Goal: Task Accomplishment & Management: Use online tool/utility

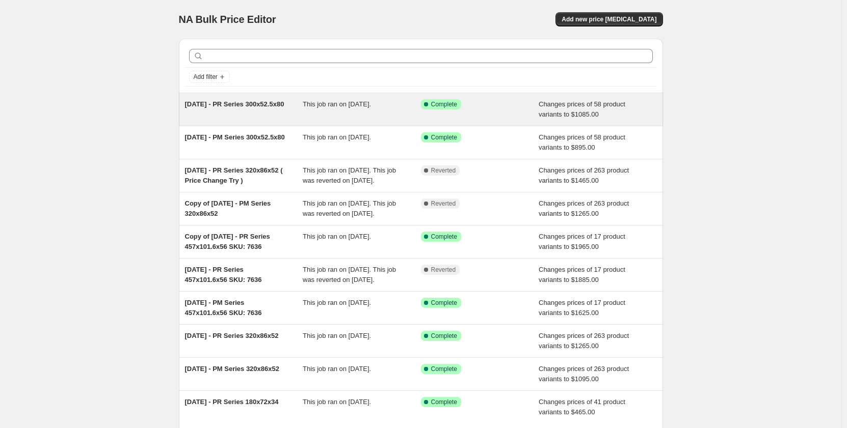
click at [228, 108] on span "August 2025 - PR Series 300x52.5x80" at bounding box center [234, 104] width 99 height 8
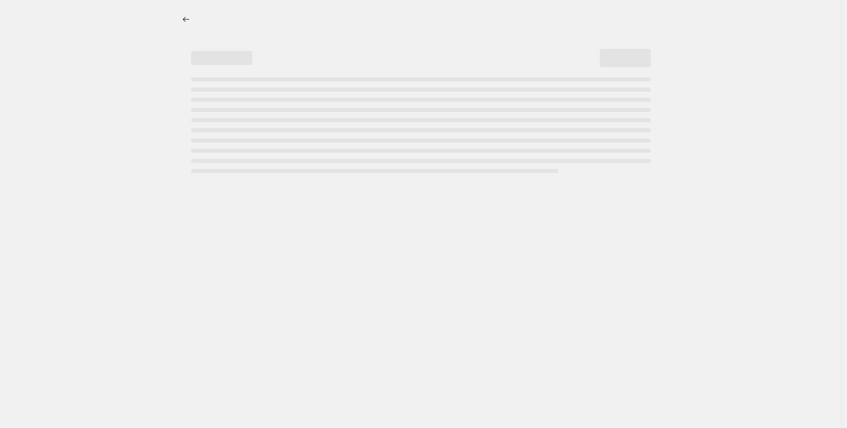
select select "pp"
select select "title"
select select "contains"
select select "title"
select select "contains"
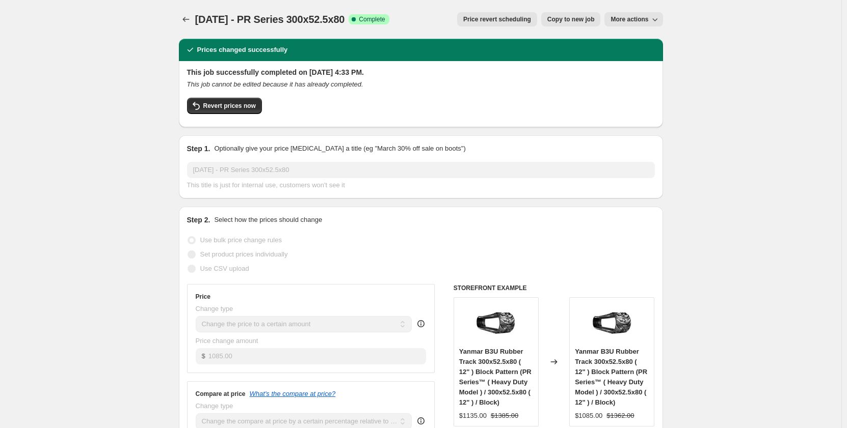
click at [568, 17] on span "Copy to new job" at bounding box center [570, 19] width 47 height 8
select select "pp"
select select "title"
select select "contains"
select select "title"
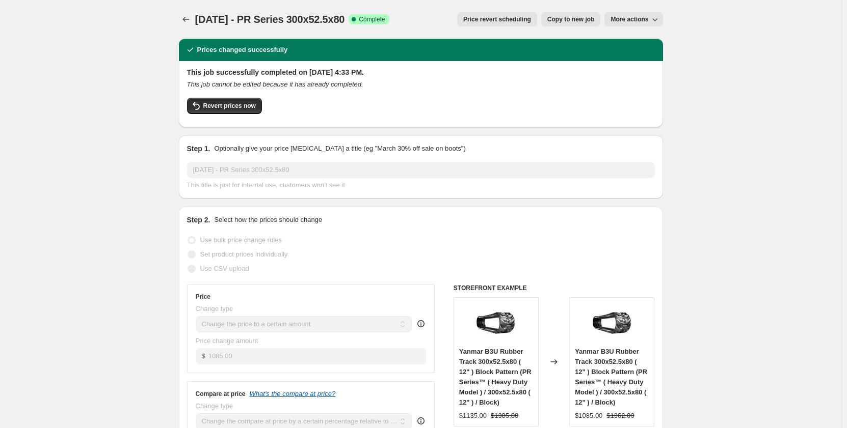
select select "contains"
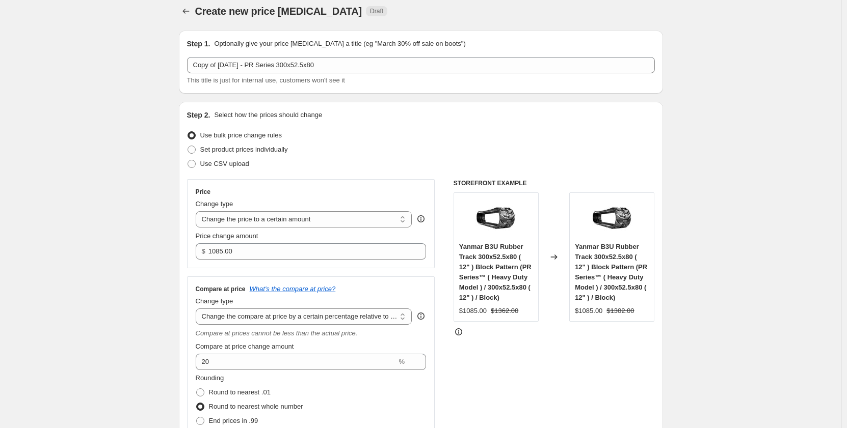
scroll to position [17, 0]
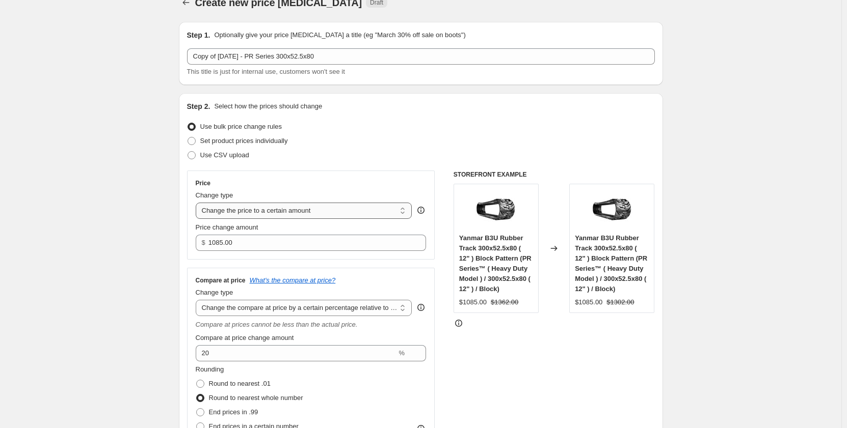
click at [399, 213] on select "Change the price to a certain amount Change the price by a certain amount Chang…" at bounding box center [304, 211] width 217 height 16
select select "percentage"
click at [198, 203] on select "Change the price to a certain amount Change the price by a certain amount Chang…" at bounding box center [304, 211] width 217 height 16
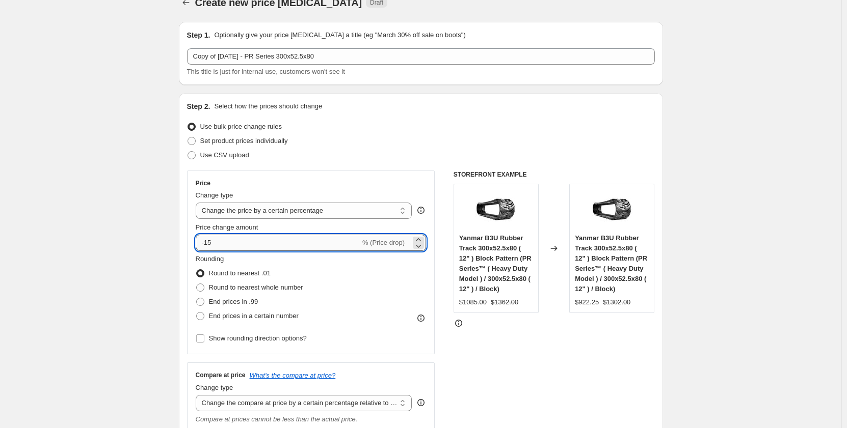
click at [234, 245] on input "-15" at bounding box center [278, 243] width 165 height 16
click at [420, 240] on icon at bounding box center [418, 239] width 5 height 3
click at [422, 237] on icon at bounding box center [418, 240] width 10 height 10
click at [409, 239] on div "-13 % (Price drop)" at bounding box center [311, 243] width 231 height 16
click at [249, 247] on input "-13" at bounding box center [278, 243] width 165 height 16
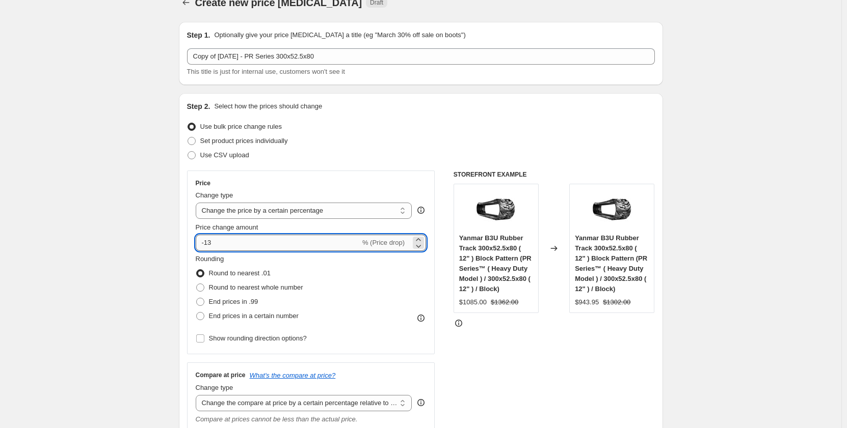
click at [249, 247] on input "-13" at bounding box center [278, 243] width 165 height 16
click at [423, 239] on icon at bounding box center [418, 240] width 10 height 10
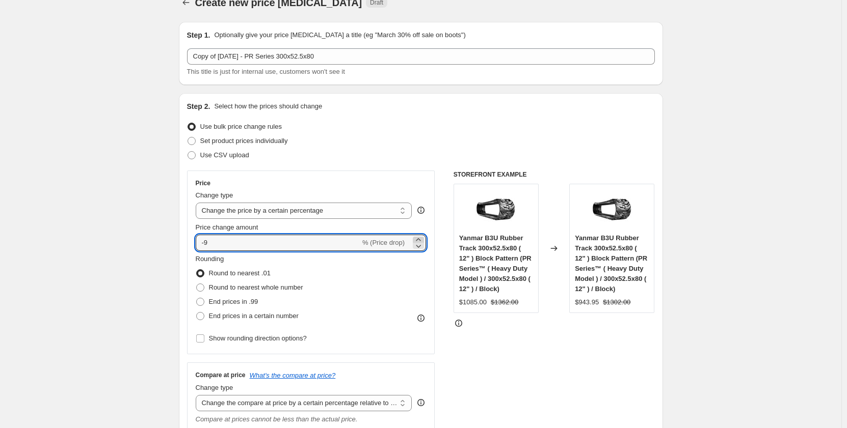
click at [423, 239] on icon at bounding box center [418, 240] width 10 height 10
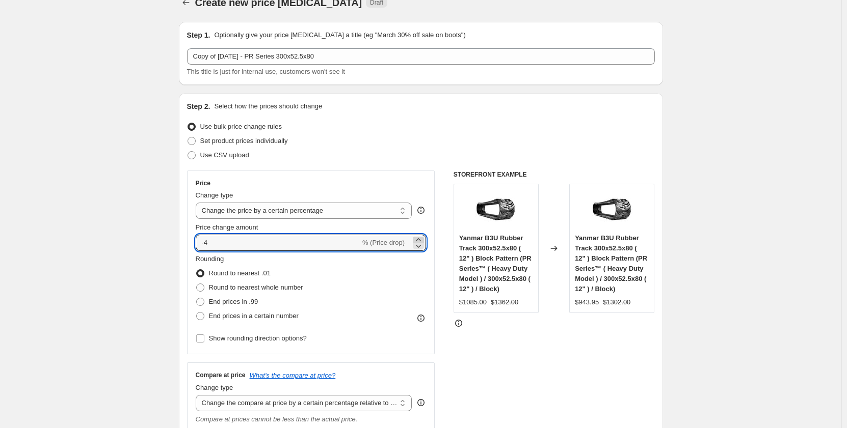
click at [423, 239] on icon at bounding box center [418, 240] width 10 height 10
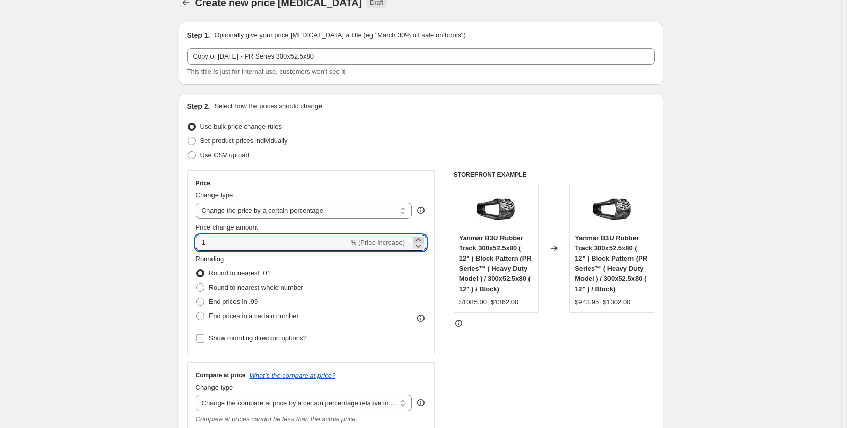
click at [423, 239] on icon at bounding box center [418, 240] width 10 height 10
type input "5"
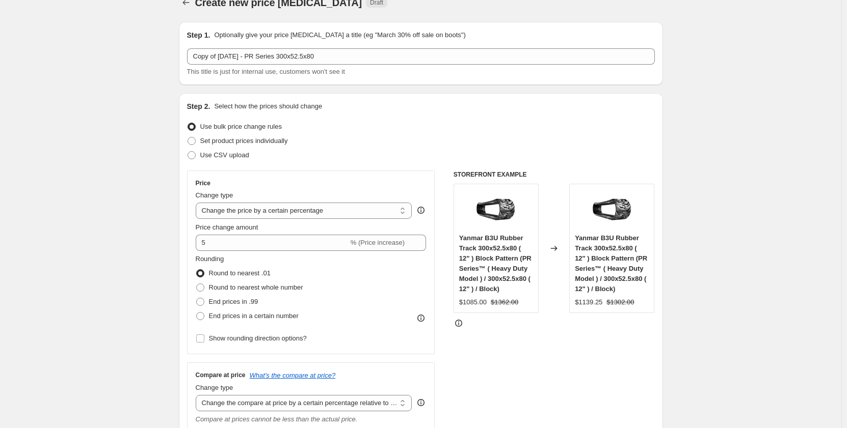
click at [465, 367] on div "STOREFRONT EXAMPLE Yanmar B3U Rubber Track 300x52.5x80 ( 12" ) Block Pattern (P…" at bounding box center [553, 366] width 201 height 390
click at [203, 286] on span at bounding box center [200, 288] width 8 height 8
click at [197, 284] on input "Round to nearest whole number" at bounding box center [196, 284] width 1 height 1
radio input "true"
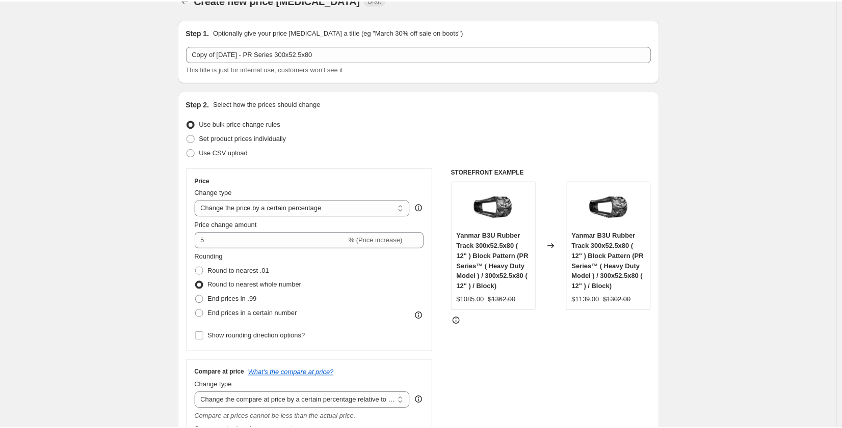
scroll to position [0, 0]
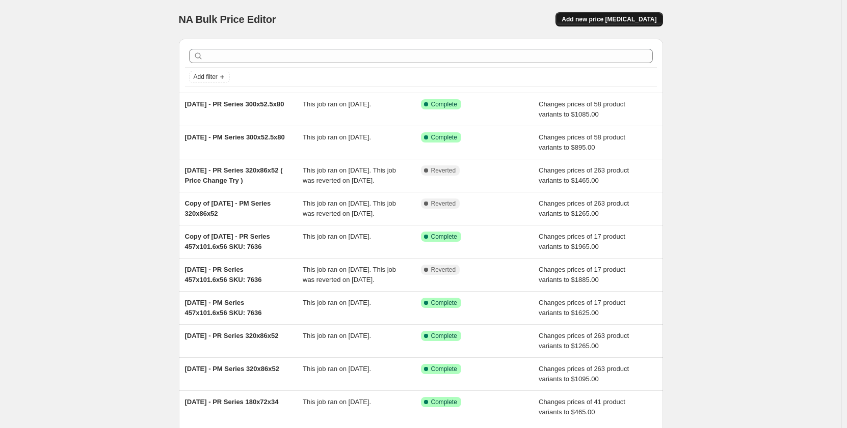
click at [605, 18] on span "Add new price [MEDICAL_DATA]" at bounding box center [608, 19] width 95 height 8
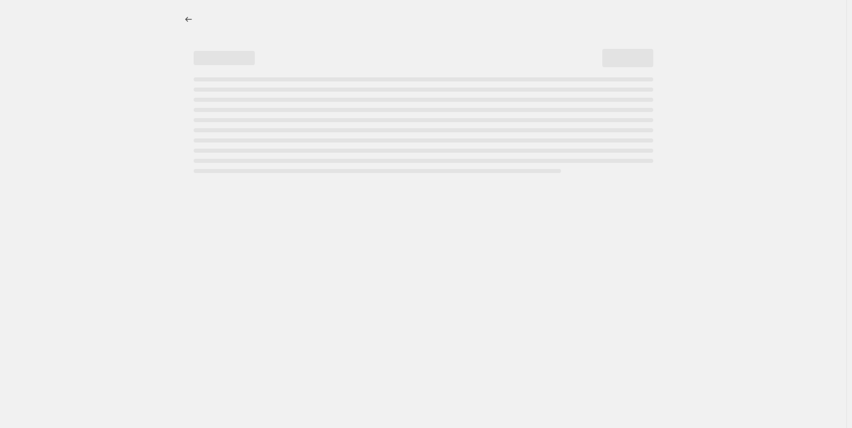
select select "percentage"
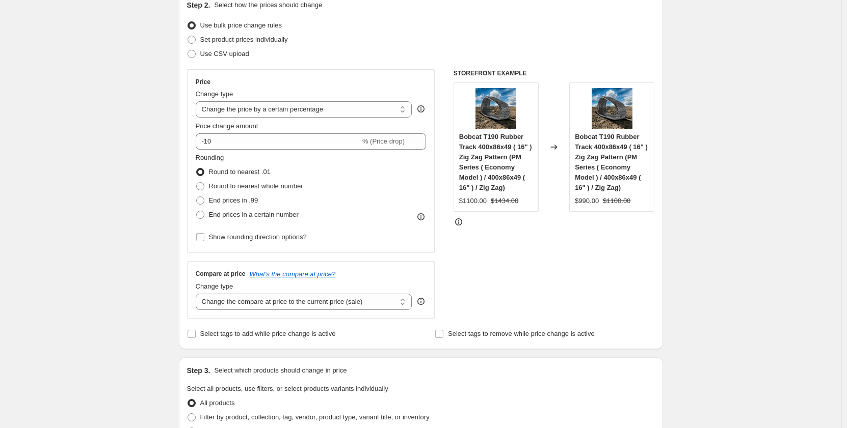
scroll to position [119, 0]
click at [202, 188] on span at bounding box center [200, 186] width 8 height 8
click at [197, 182] on input "Round to nearest whole number" at bounding box center [196, 182] width 1 height 1
radio input "true"
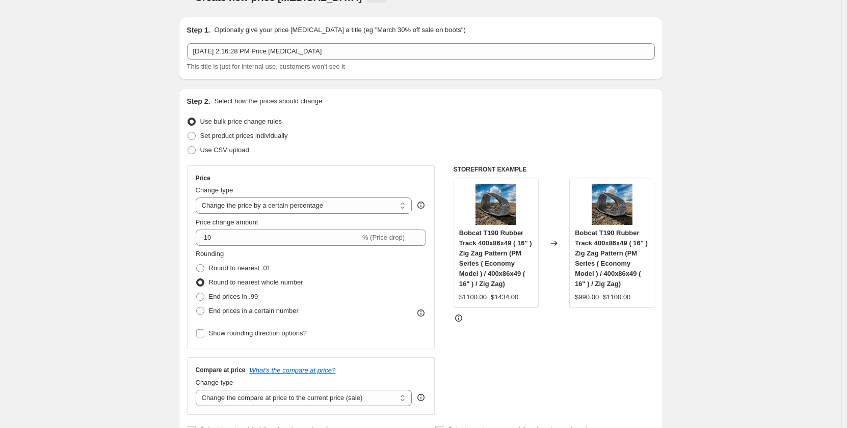
scroll to position [17, 0]
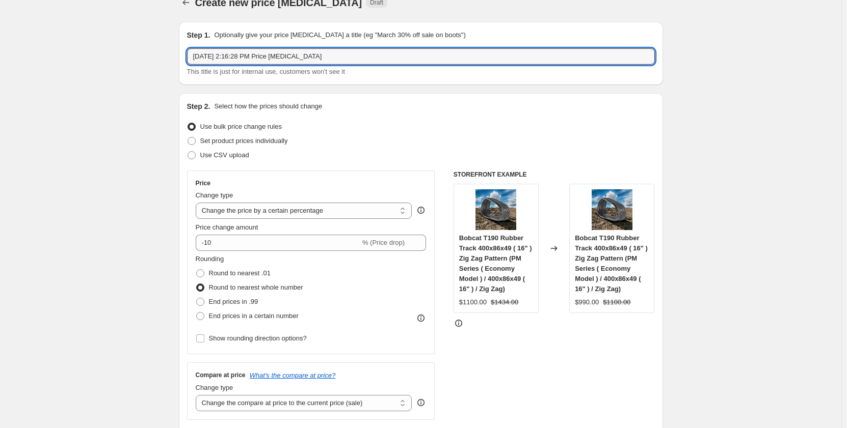
drag, startPoint x: 331, startPoint y: 56, endPoint x: 166, endPoint y: 60, distance: 165.6
type input "T"
type input "All Products Price Increase [DATE]"
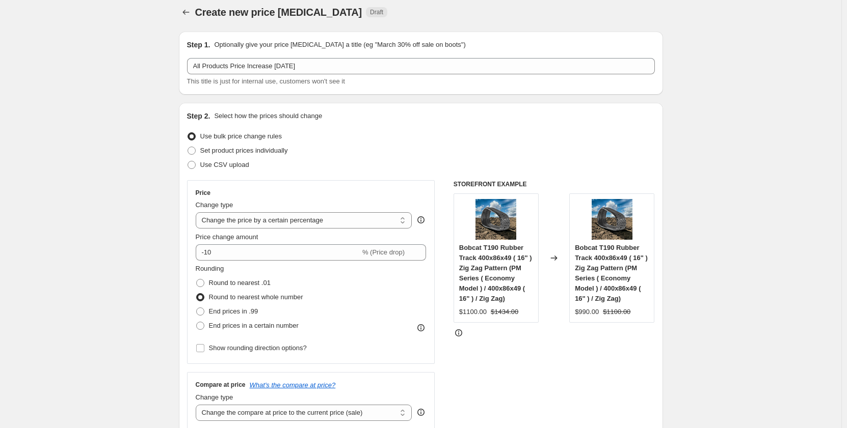
scroll to position [0, 0]
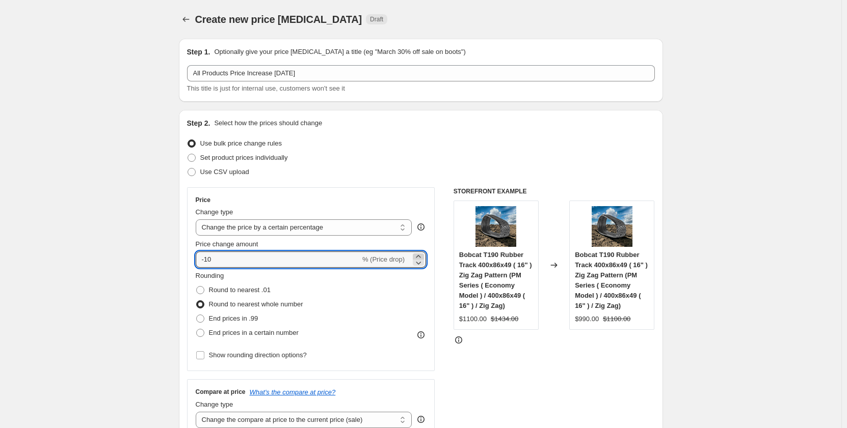
click at [423, 257] on icon at bounding box center [418, 257] width 10 height 10
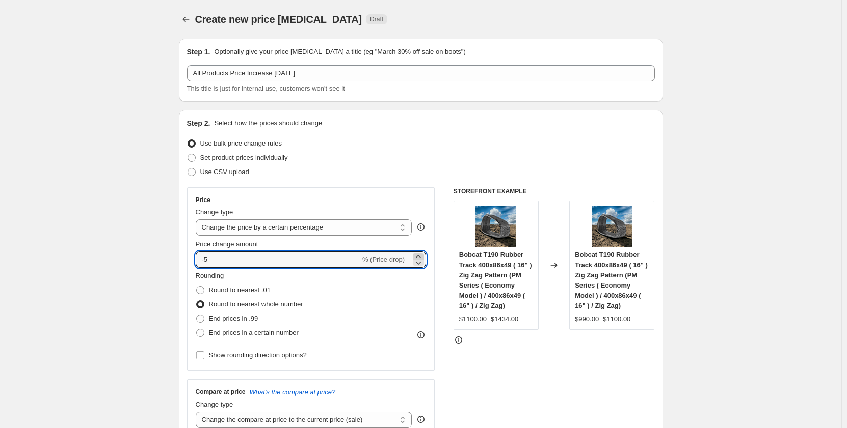
click at [423, 257] on icon at bounding box center [418, 257] width 10 height 10
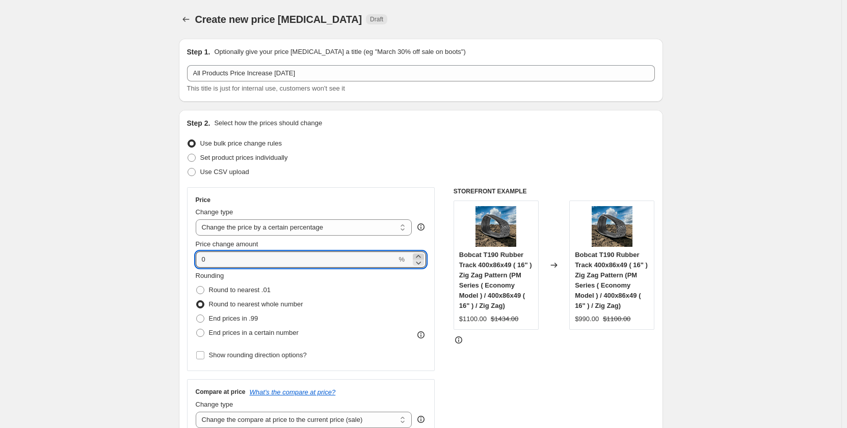
click at [423, 257] on icon at bounding box center [418, 257] width 10 height 10
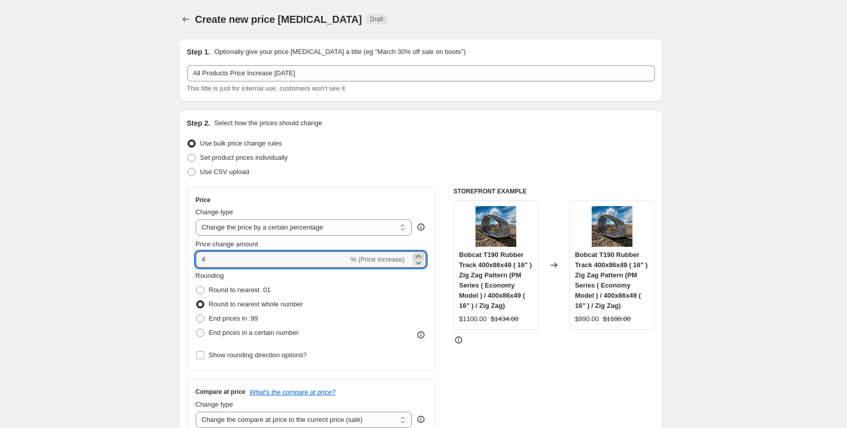
type input "5"
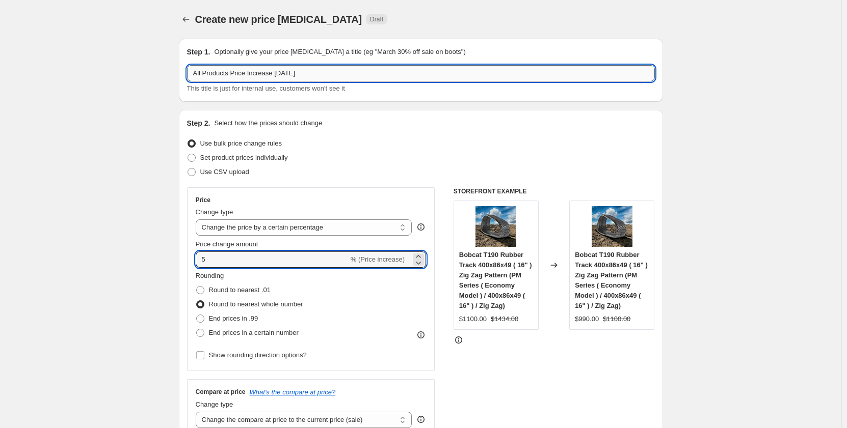
click at [282, 74] on input "All Products Price Increase [DATE]" at bounding box center [421, 73] width 468 height 16
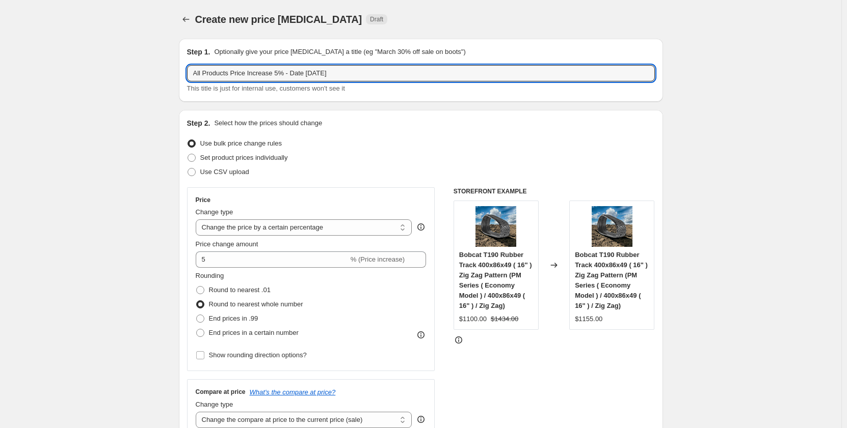
type input "All Products Price Increase 5% - Date [DATE]"
click at [468, 140] on div "Use bulk price change rules" at bounding box center [421, 144] width 468 height 14
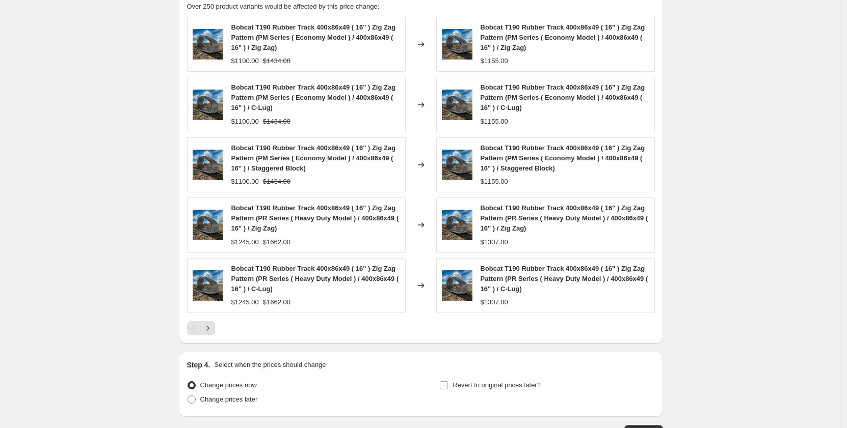
scroll to position [657, 0]
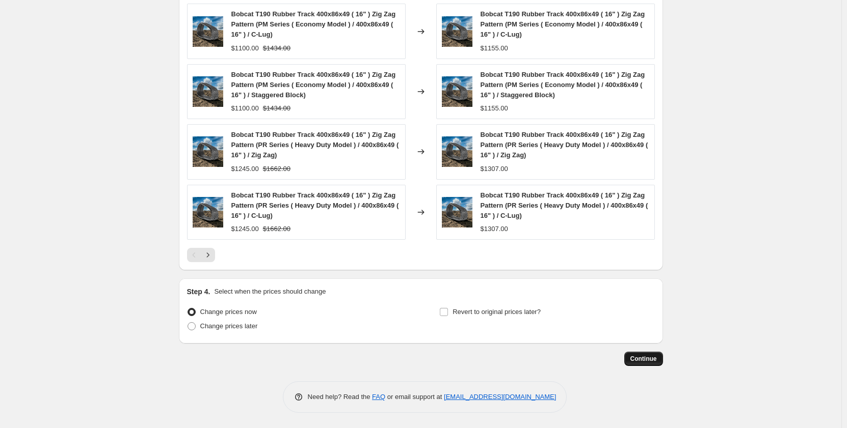
click at [644, 362] on span "Continue" at bounding box center [643, 359] width 26 height 8
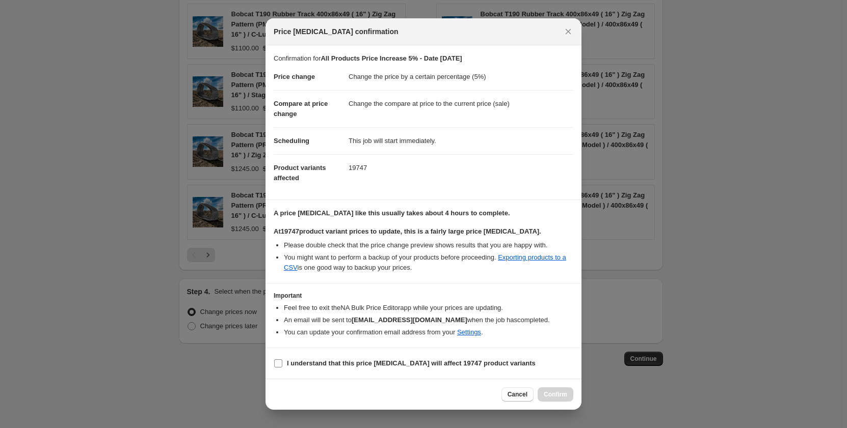
click at [281, 367] on input "I understand that this price [MEDICAL_DATA] will affect 19747 product variants" at bounding box center [278, 364] width 8 height 8
checkbox input "true"
click at [569, 31] on icon "Close" at bounding box center [568, 31] width 10 height 10
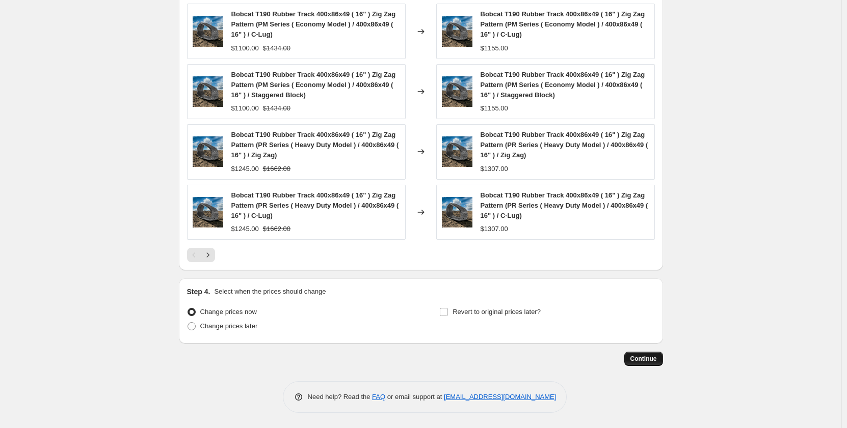
click at [635, 358] on span "Continue" at bounding box center [643, 359] width 26 height 8
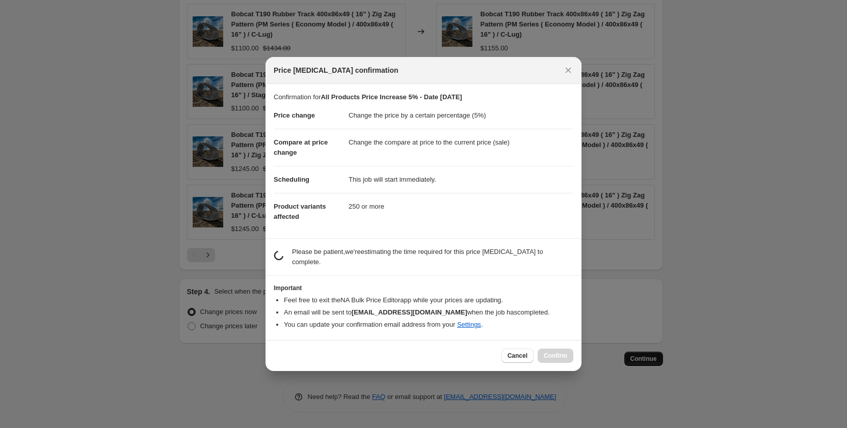
scroll to position [0, 0]
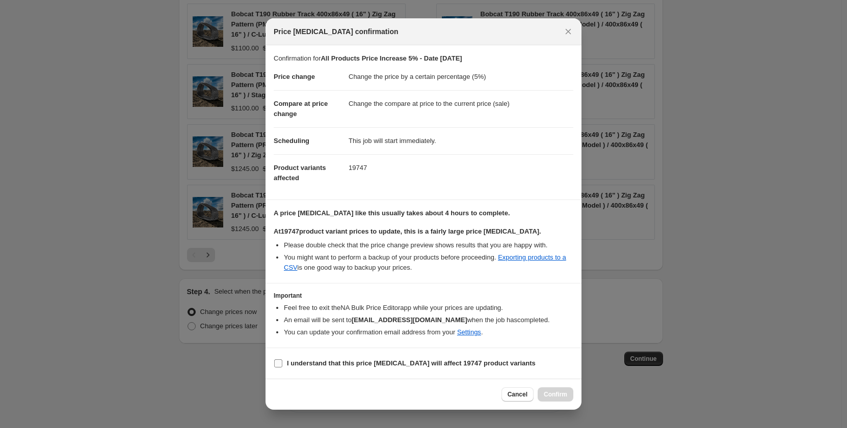
click at [281, 366] on input "I understand that this price [MEDICAL_DATA] will affect 19747 product variants" at bounding box center [278, 364] width 8 height 8
checkbox input "true"
click at [548, 399] on button "Confirm" at bounding box center [555, 395] width 36 height 14
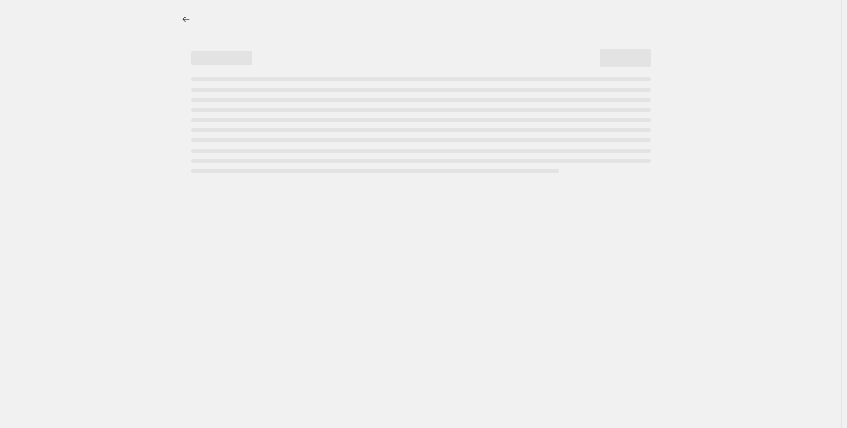
select select "percentage"
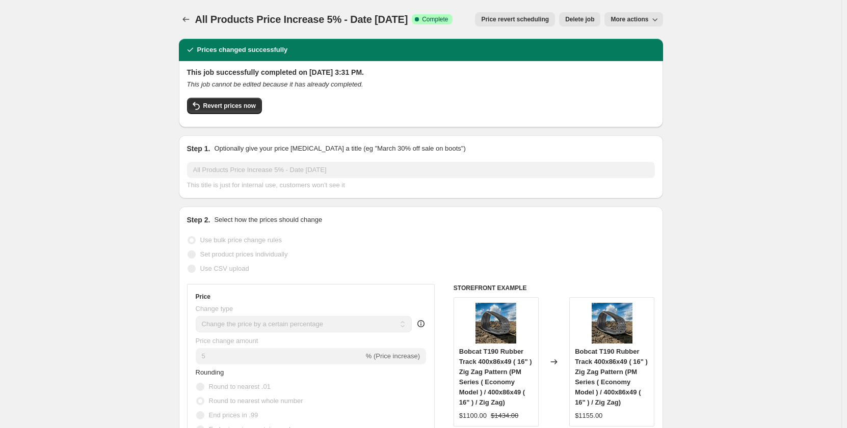
click at [617, 22] on span "More actions" at bounding box center [629, 19] width 38 height 8
click at [620, 42] on span "Copy to new job" at bounding box center [635, 41] width 47 height 8
select select "percentage"
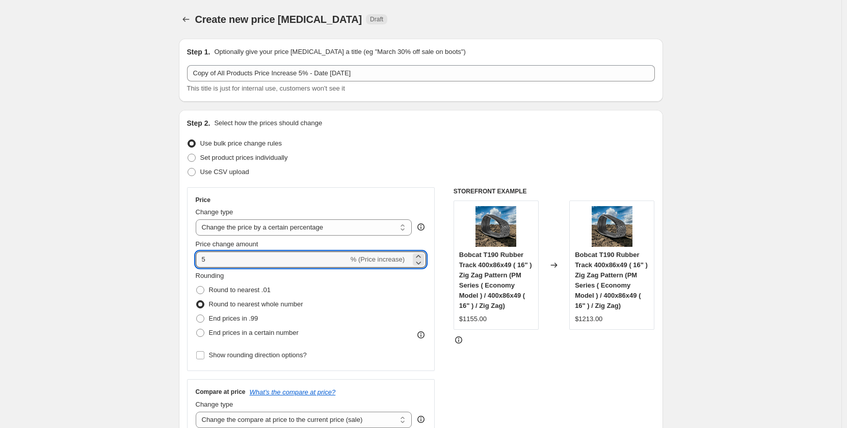
drag, startPoint x: 313, startPoint y: 258, endPoint x: 191, endPoint y: 254, distance: 122.3
click at [191, 254] on div "Price Change type Change the price to a certain amount Change the price by a ce…" at bounding box center [311, 279] width 248 height 184
click at [418, 264] on icon at bounding box center [418, 263] width 10 height 10
drag, startPoint x: 260, startPoint y: 264, endPoint x: 190, endPoint y: 262, distance: 70.8
click at [190, 262] on div "Price Change type Change the price to a certain amount Change the price by a ce…" at bounding box center [311, 279] width 248 height 184
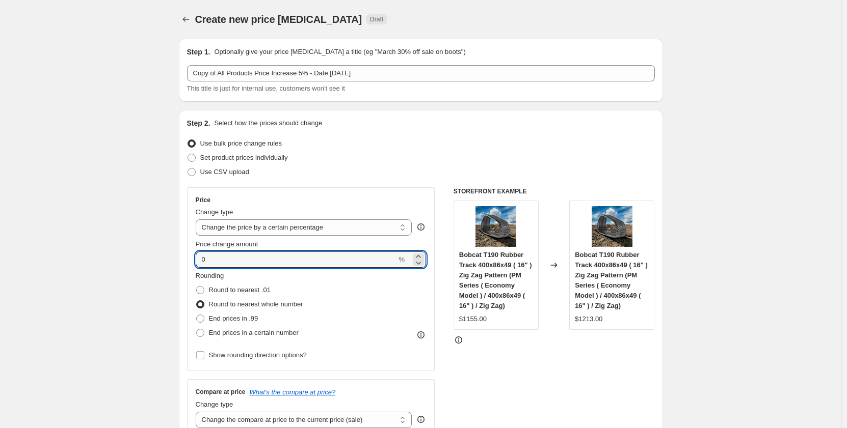
type input "0"
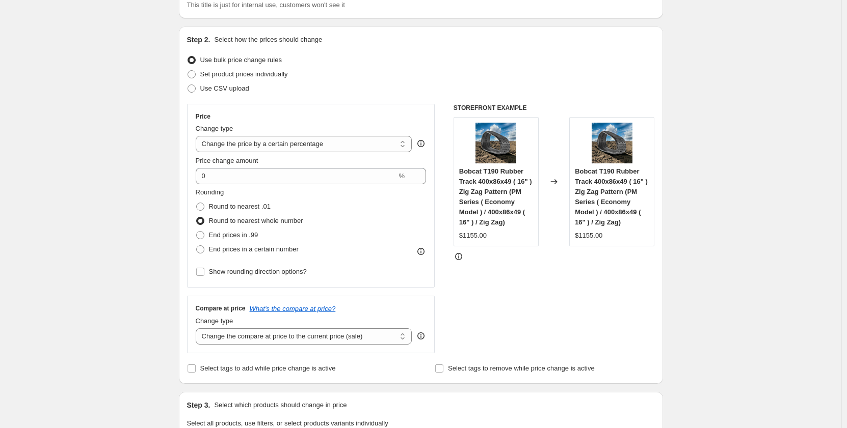
scroll to position [85, 0]
click at [322, 336] on select "Change the compare at price to the current price (sale) Change the compare at p…" at bounding box center [304, 335] width 217 height 16
select select "percentage"
click at [198, 327] on select "Change the compare at price to the current price (sale) Change the compare at p…" at bounding box center [304, 335] width 217 height 16
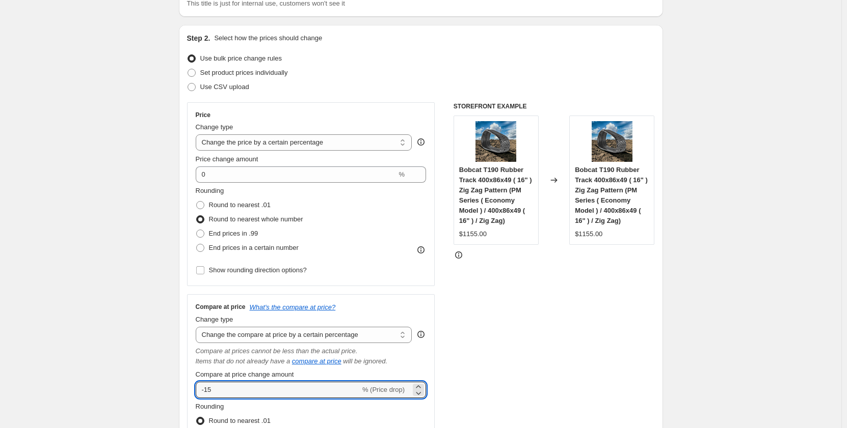
drag, startPoint x: 317, startPoint y: 389, endPoint x: 195, endPoint y: 389, distance: 122.8
click at [195, 389] on div "Compare at price What's the compare at price? Change type Change the compare at…" at bounding box center [311, 398] width 248 height 208
type input "20"
click at [477, 395] on div "STOREFRONT EXAMPLE Bobcat T190 Rubber Track 400x86x49 ( 16" ) Zig Zag Pattern (…" at bounding box center [553, 302] width 201 height 400
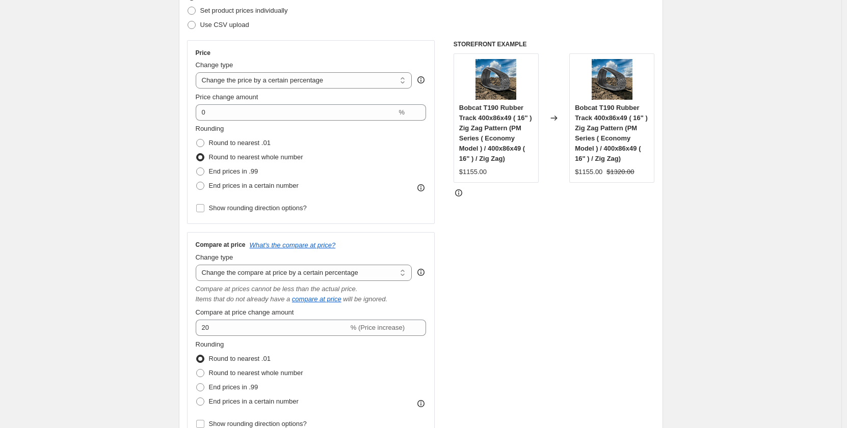
scroll to position [187, 0]
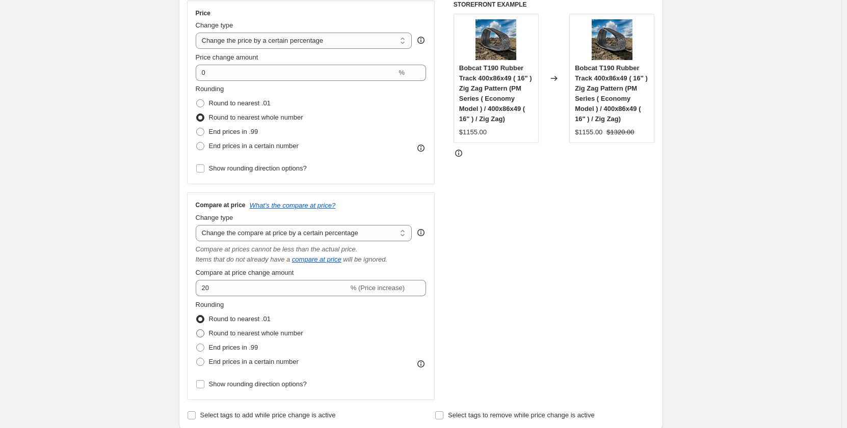
click at [204, 336] on span at bounding box center [200, 334] width 8 height 8
click at [197, 330] on input "Round to nearest whole number" at bounding box center [196, 330] width 1 height 1
radio input "true"
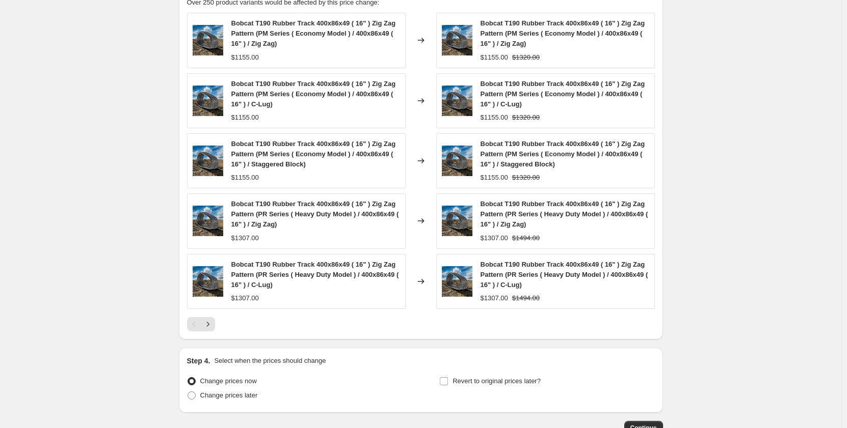
scroll to position [808, 0]
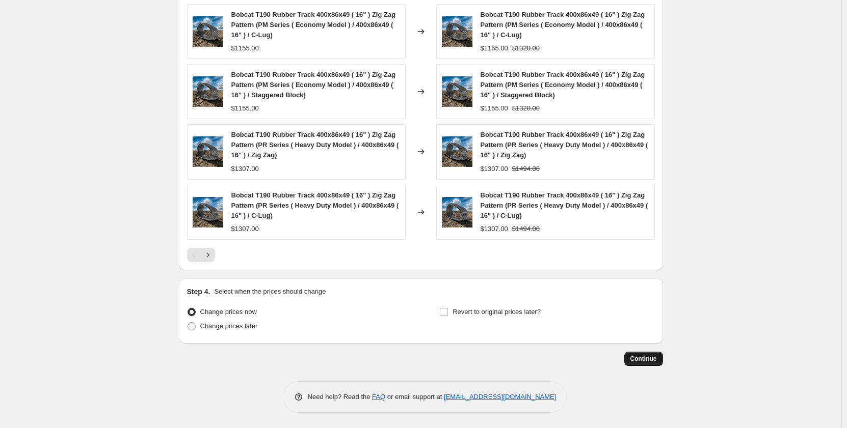
click at [632, 362] on span "Continue" at bounding box center [643, 359] width 26 height 8
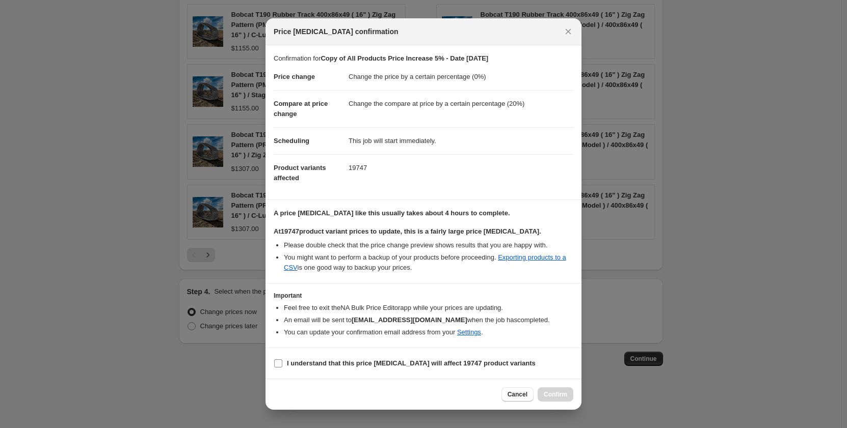
click at [279, 367] on input "I understand that this price [MEDICAL_DATA] will affect 19747 product variants" at bounding box center [278, 364] width 8 height 8
checkbox input "true"
click at [545, 395] on span "Confirm" at bounding box center [555, 395] width 23 height 8
